Goal: Information Seeking & Learning: Learn about a topic

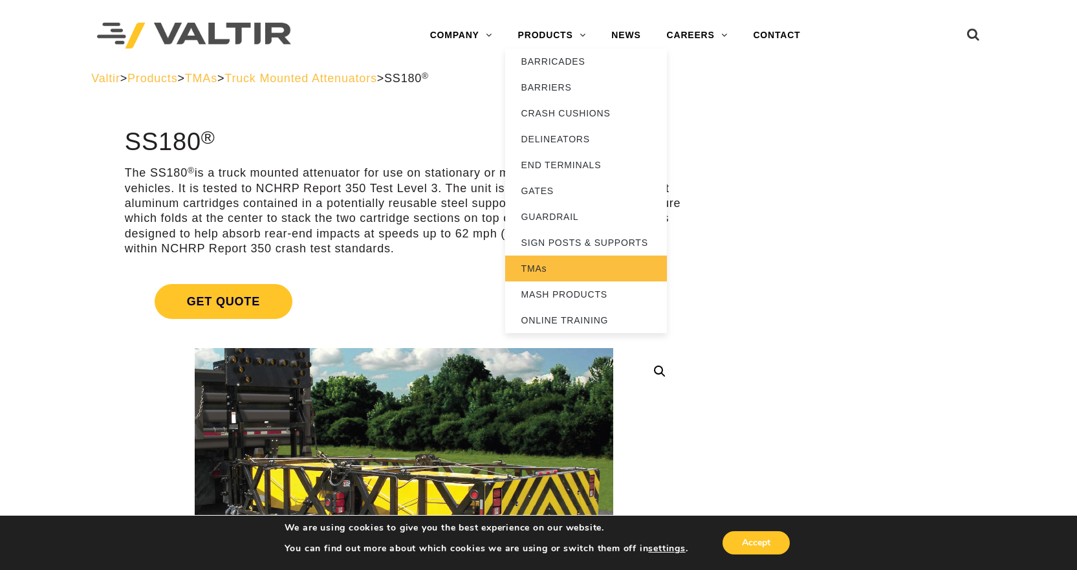
click at [536, 268] on link "TMAs" at bounding box center [586, 269] width 162 height 26
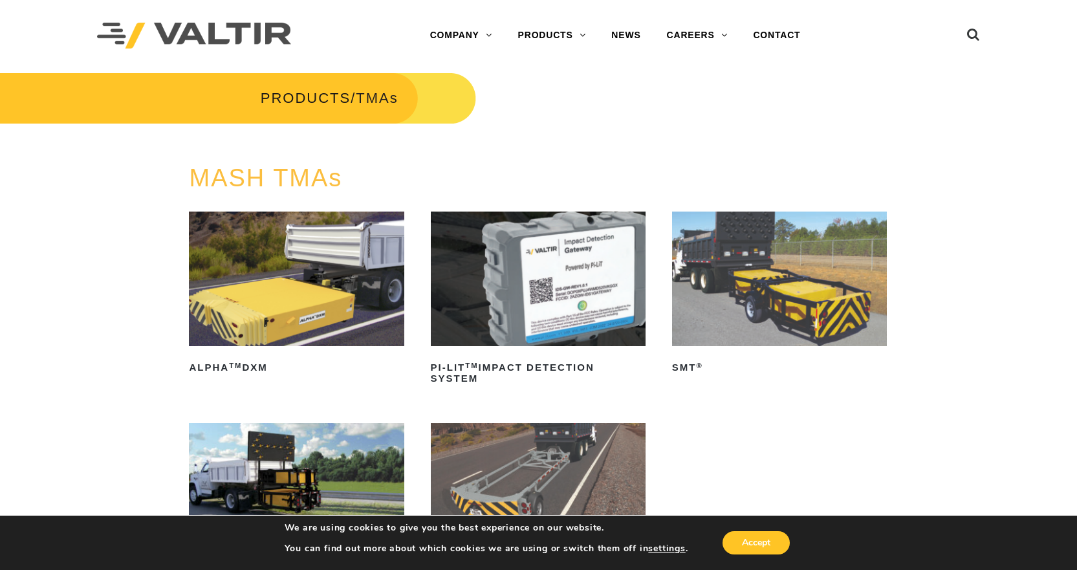
click at [770, 285] on img at bounding box center [779, 279] width 215 height 135
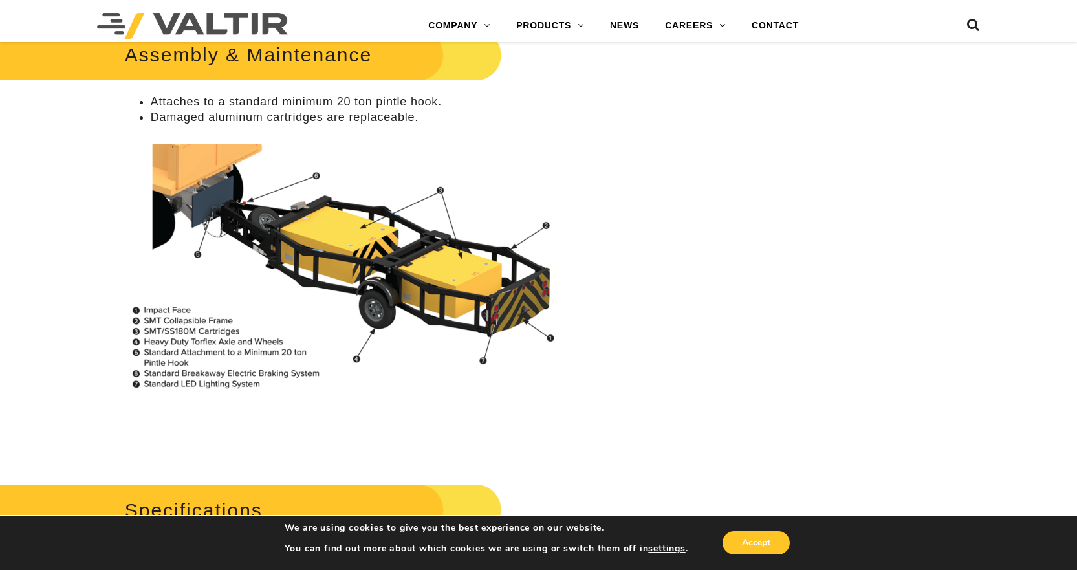
scroll to position [906, 0]
